Goal: Participate in discussion: Engage in conversation with other users on a specific topic

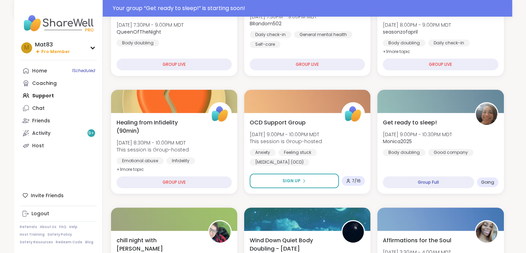
scroll to position [167, 0]
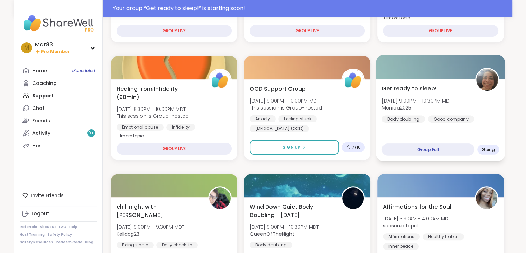
click at [434, 113] on div "Get ready to sleep! [DATE] 9:00PM - 10:30PM MDT Monica2025 Body doubling Good c…" at bounding box center [441, 103] width 118 height 38
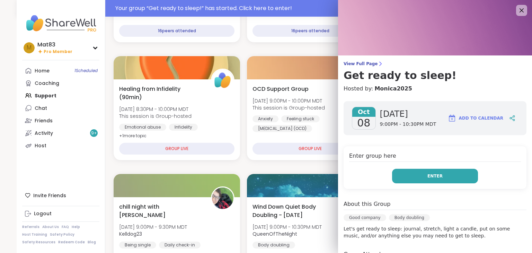
click at [413, 173] on button "Enter" at bounding box center [435, 176] width 86 height 15
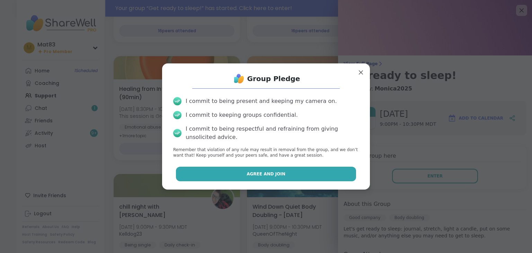
click at [215, 172] on button "Agree and Join" at bounding box center [266, 173] width 180 height 15
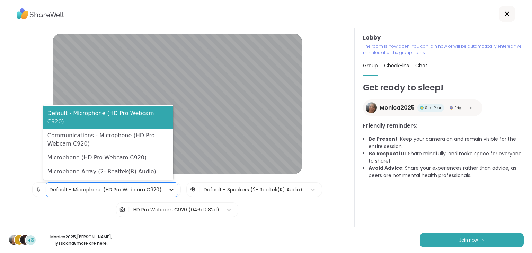
click at [168, 191] on icon at bounding box center [171, 189] width 7 height 7
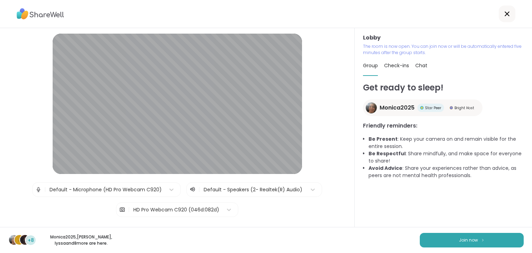
click at [262, 207] on div "| Default - Microphone (HD Pro Webcam C920) | Default - Speakers (2- Realtek(R)…" at bounding box center [177, 199] width 290 height 35
click at [168, 189] on icon at bounding box center [171, 189] width 7 height 7
click at [283, 219] on div "Lobby | Default - Microphone (HD Pro Webcam C920) | Default - Speakers (2- Real…" at bounding box center [177, 147] width 319 height 227
click at [451, 241] on button "Join now" at bounding box center [471, 240] width 104 height 15
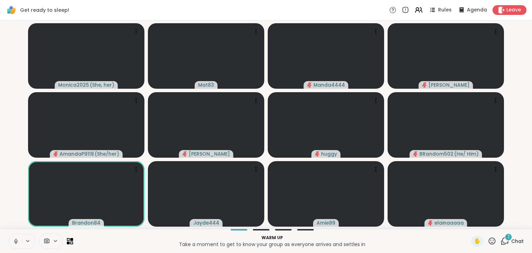
click at [28, 242] on icon at bounding box center [28, 241] width 6 height 6
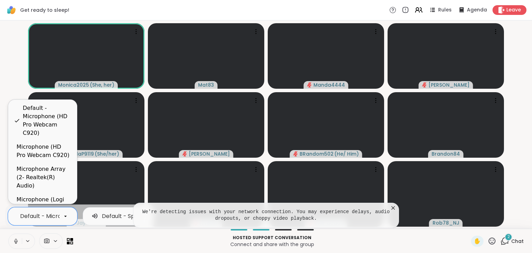
scroll to position [0, 75]
click at [41, 195] on div "Microphone (Logi USB Headset H340)" at bounding box center [44, 207] width 55 height 25
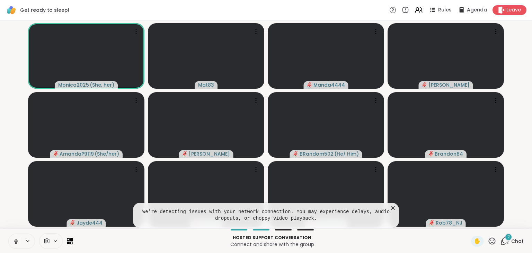
click at [393, 208] on icon at bounding box center [392, 207] width 3 height 3
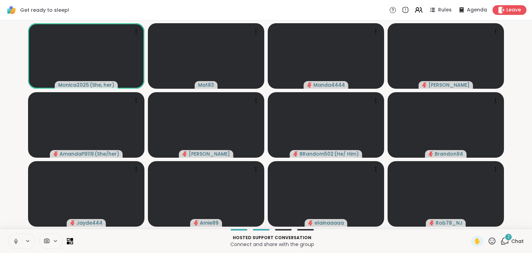
click at [29, 240] on icon at bounding box center [27, 240] width 3 height 1
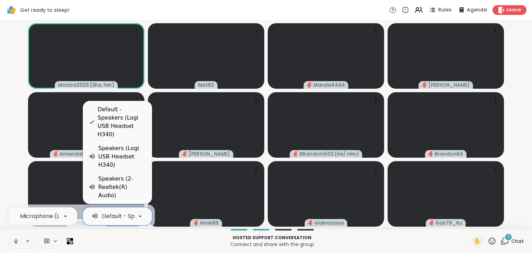
scroll to position [0, 77]
click at [140, 216] on icon at bounding box center [140, 215] width 3 height 1
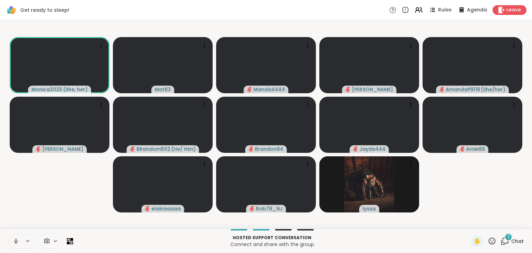
click at [140, 243] on p "Connect and share with the group" at bounding box center [271, 244] width 389 height 7
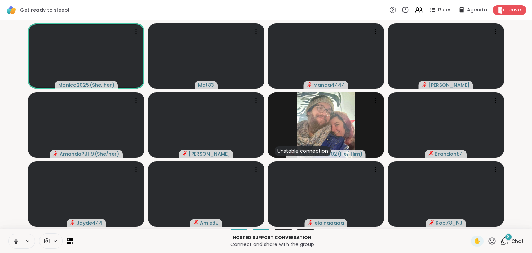
click at [15, 240] on icon at bounding box center [16, 239] width 2 height 3
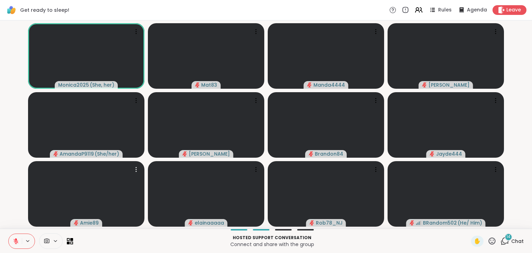
click at [15, 241] on icon at bounding box center [16, 241] width 6 height 6
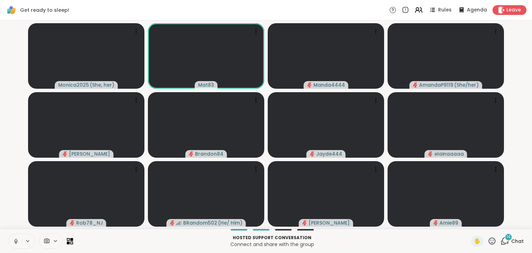
click at [15, 241] on icon at bounding box center [15, 241] width 3 height 2
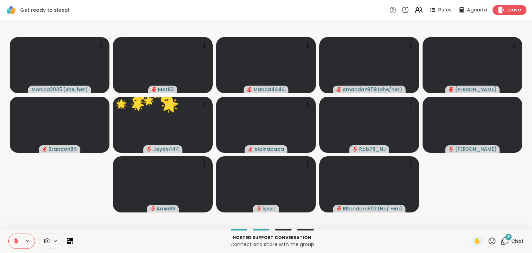
click at [488, 241] on icon at bounding box center [491, 240] width 9 height 9
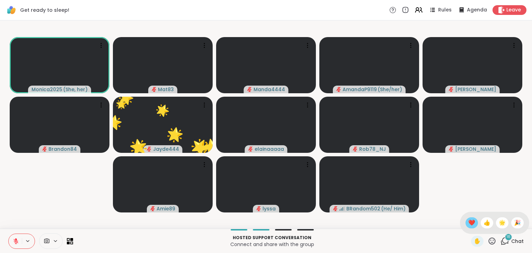
click at [468, 223] on span "❤️" at bounding box center [471, 222] width 7 height 8
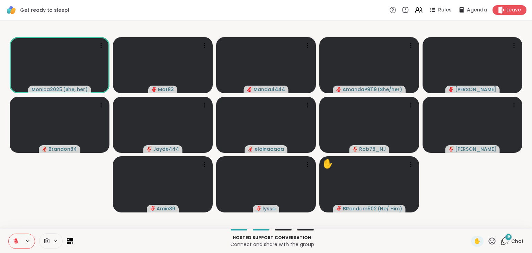
click at [15, 241] on icon at bounding box center [15, 240] width 5 height 5
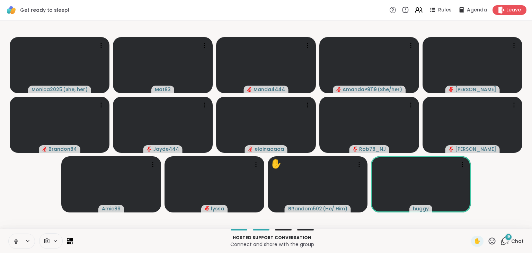
click at [16, 240] on icon at bounding box center [16, 241] width 6 height 6
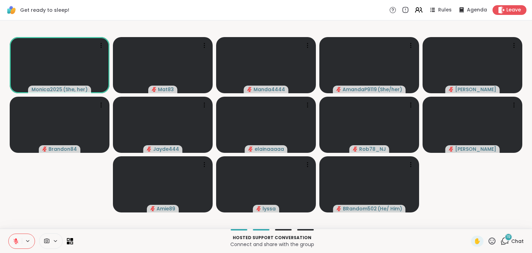
click at [16, 240] on icon at bounding box center [16, 239] width 2 height 3
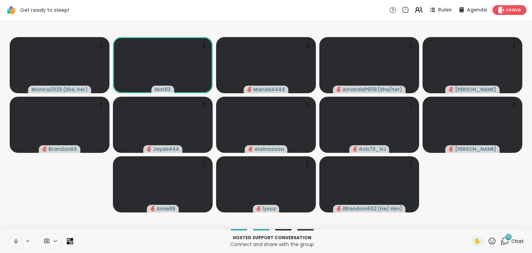
click at [16, 240] on icon at bounding box center [16, 241] width 6 height 6
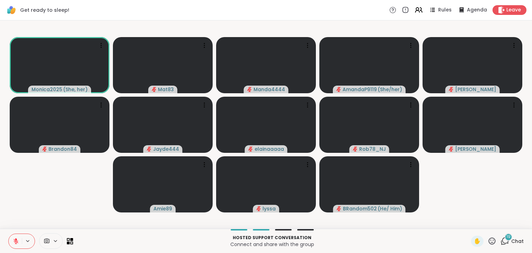
click at [16, 240] on icon at bounding box center [16, 239] width 2 height 3
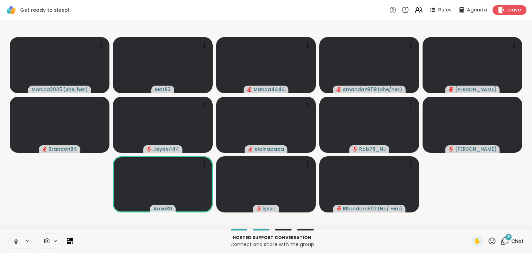
click at [16, 240] on icon at bounding box center [16, 241] width 6 height 6
click at [16, 240] on icon at bounding box center [16, 239] width 2 height 3
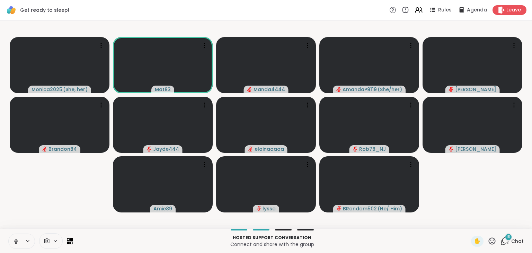
click at [14, 238] on icon at bounding box center [16, 241] width 6 height 6
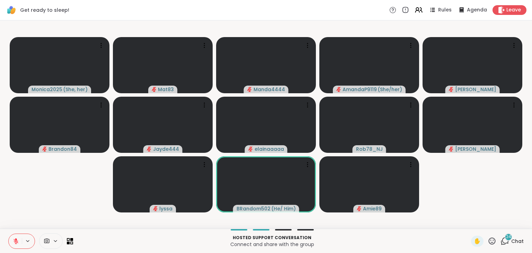
click at [500, 241] on icon at bounding box center [504, 240] width 9 height 9
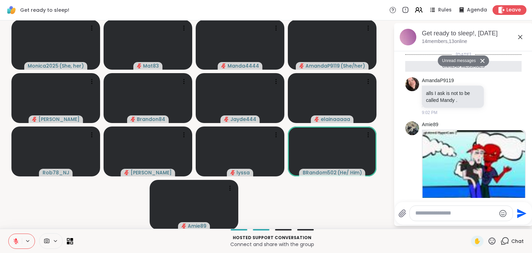
scroll to position [1359, 0]
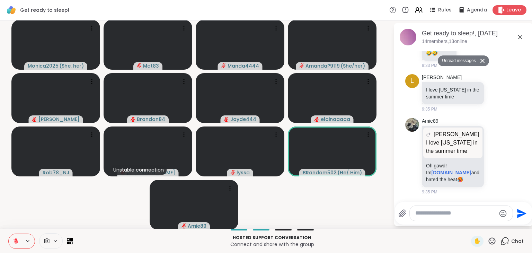
click at [426, 212] on textarea "Type your message" at bounding box center [455, 212] width 81 height 7
type textarea "***"
click at [518, 214] on icon "Send" at bounding box center [522, 212] width 9 height 9
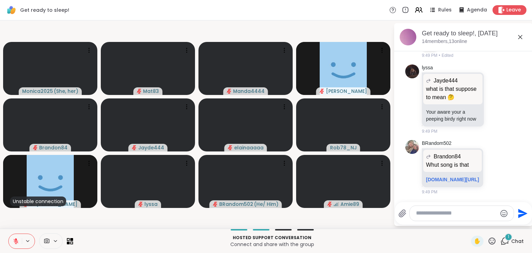
scroll to position [3470, 0]
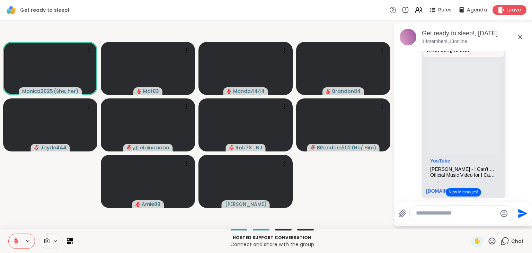
click at [54, 241] on icon at bounding box center [55, 240] width 3 height 1
click at [46, 240] on icon at bounding box center [46, 240] width 5 height 5
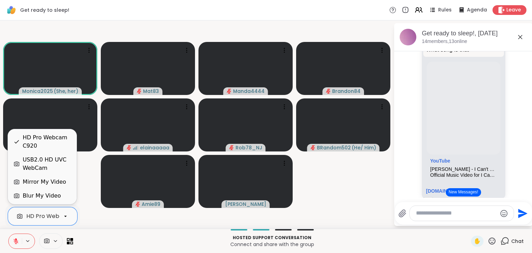
click at [66, 217] on icon at bounding box center [65, 216] width 6 height 6
click at [52, 194] on div "Blur My Video" at bounding box center [41, 195] width 38 height 8
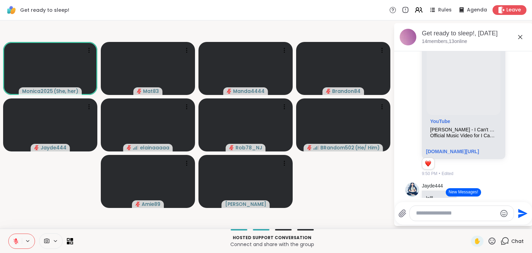
scroll to position [3512, 0]
click at [58, 240] on span at bounding box center [58, 241] width 10 height 6
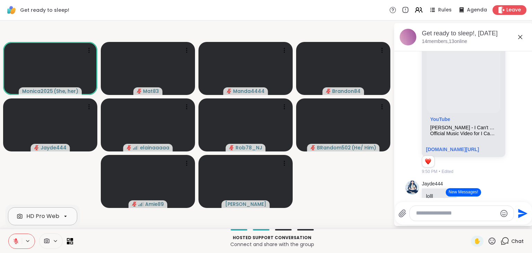
click at [66, 218] on icon at bounding box center [65, 216] width 6 height 6
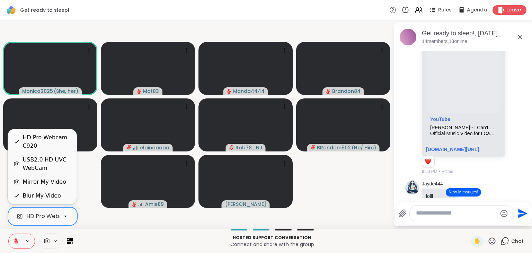
click at [49, 181] on div "Mirror My Video" at bounding box center [43, 182] width 43 height 8
click at [68, 215] on icon at bounding box center [65, 216] width 6 height 6
click at [46, 179] on div "Mirror My Video" at bounding box center [43, 182] width 43 height 8
click at [68, 215] on icon at bounding box center [65, 216] width 6 height 6
click at [34, 166] on div "USB2.0 HD UVC WebCam" at bounding box center [46, 163] width 48 height 17
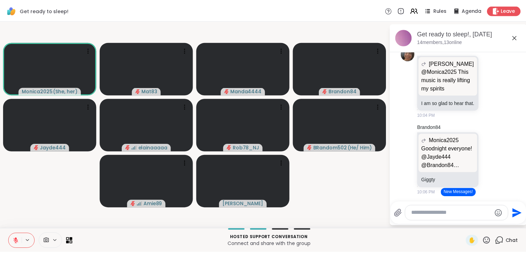
scroll to position [5128, 0]
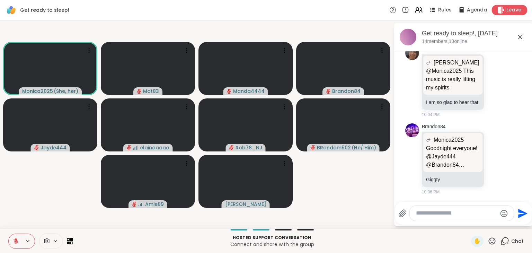
click at [506, 11] on span "Leave" at bounding box center [513, 10] width 15 height 7
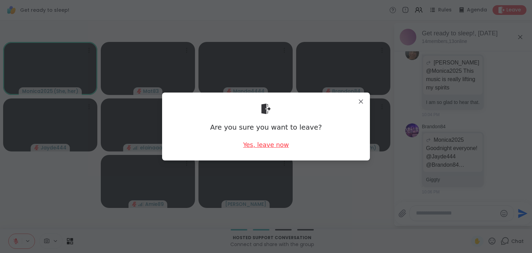
click at [258, 144] on div "Yes, leave now" at bounding box center [266, 144] width 46 height 9
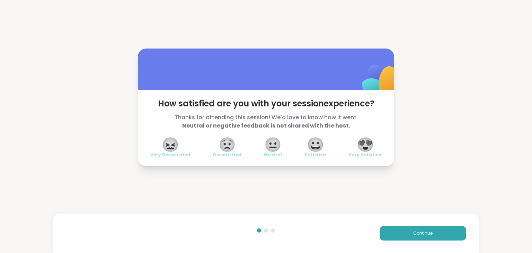
click at [364, 145] on span "😍" at bounding box center [364, 144] width 17 height 12
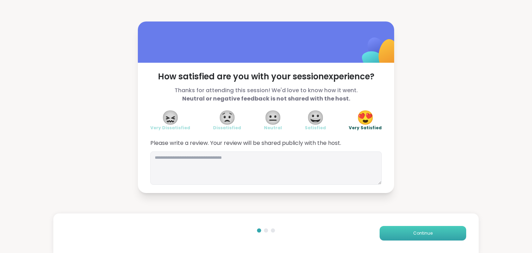
click at [399, 237] on button "Continue" at bounding box center [422, 233] width 87 height 15
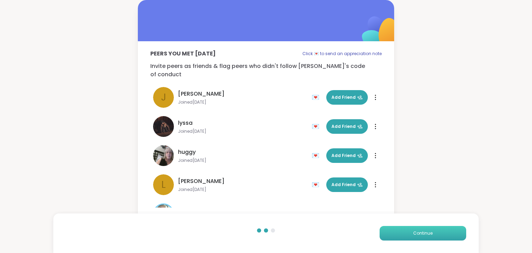
click at [399, 237] on button "Continue" at bounding box center [422, 233] width 87 height 15
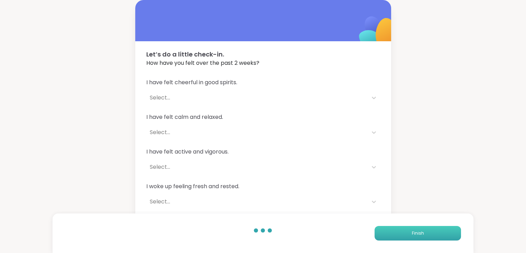
click at [418, 233] on span "Finish" at bounding box center [418, 233] width 12 height 6
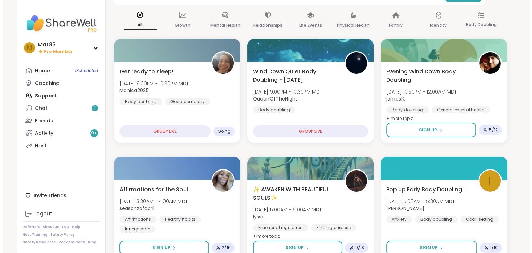
scroll to position [55, 0]
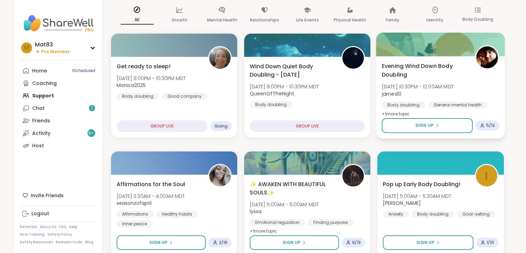
click at [422, 78] on span "Evening Wind Down Body Doubling" at bounding box center [425, 70] width 86 height 17
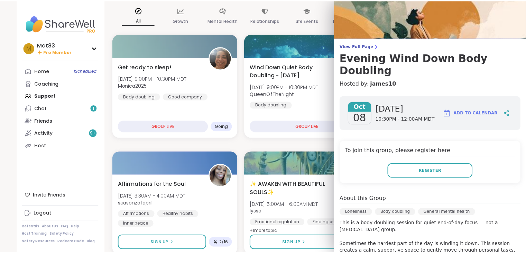
scroll to position [0, 0]
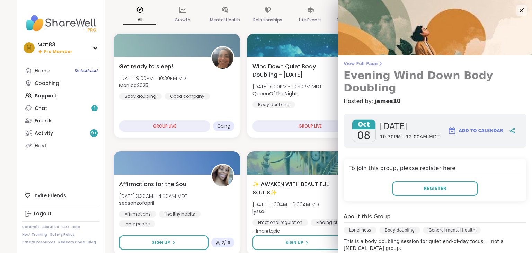
click at [356, 65] on span "View Full Page" at bounding box center [434, 64] width 183 height 6
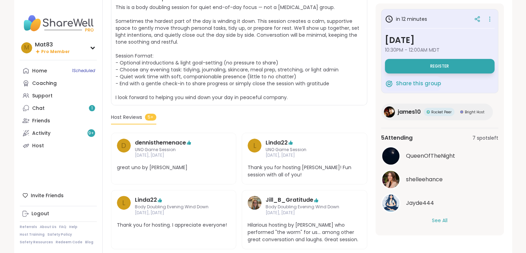
scroll to position [161, 0]
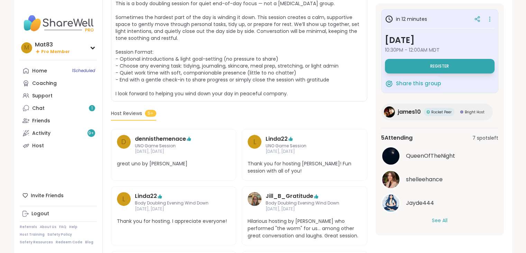
click at [442, 219] on button "See All" at bounding box center [440, 220] width 16 height 7
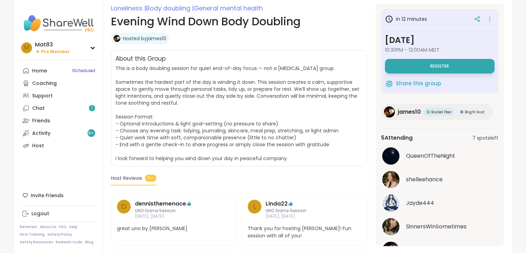
scroll to position [0, 0]
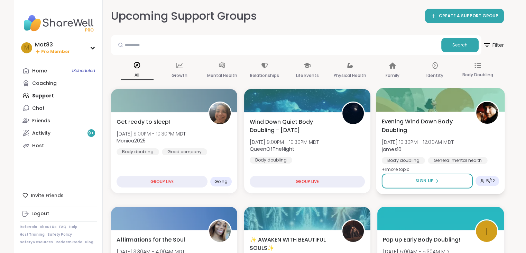
click at [443, 135] on div "Evening Wind Down Body Doubling Wed, Oct 08 | 10:30PM - 12:00AM MDT james10 Bod…" at bounding box center [441, 145] width 118 height 56
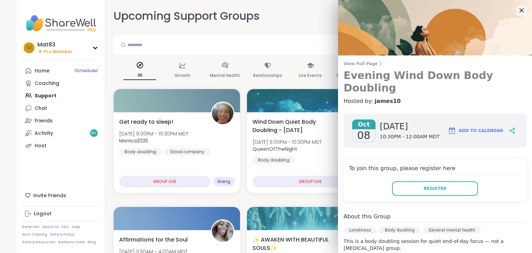
click at [359, 66] on span "View Full Page" at bounding box center [434, 64] width 183 height 6
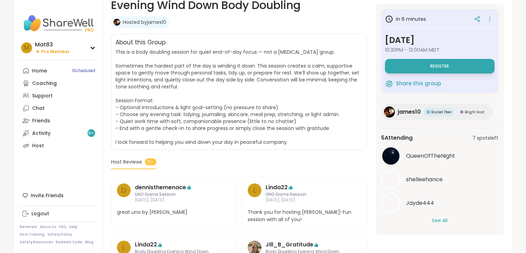
scroll to position [113, 0]
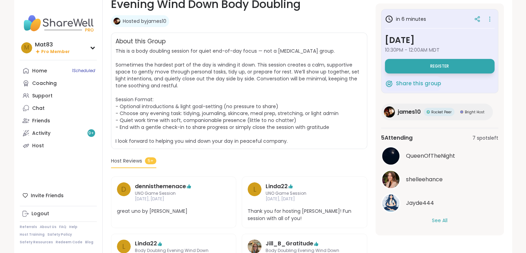
click at [442, 218] on button "See All" at bounding box center [440, 220] width 16 height 7
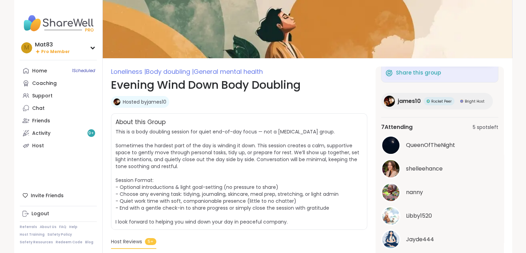
scroll to position [0, 0]
